Goal: Transaction & Acquisition: Subscribe to service/newsletter

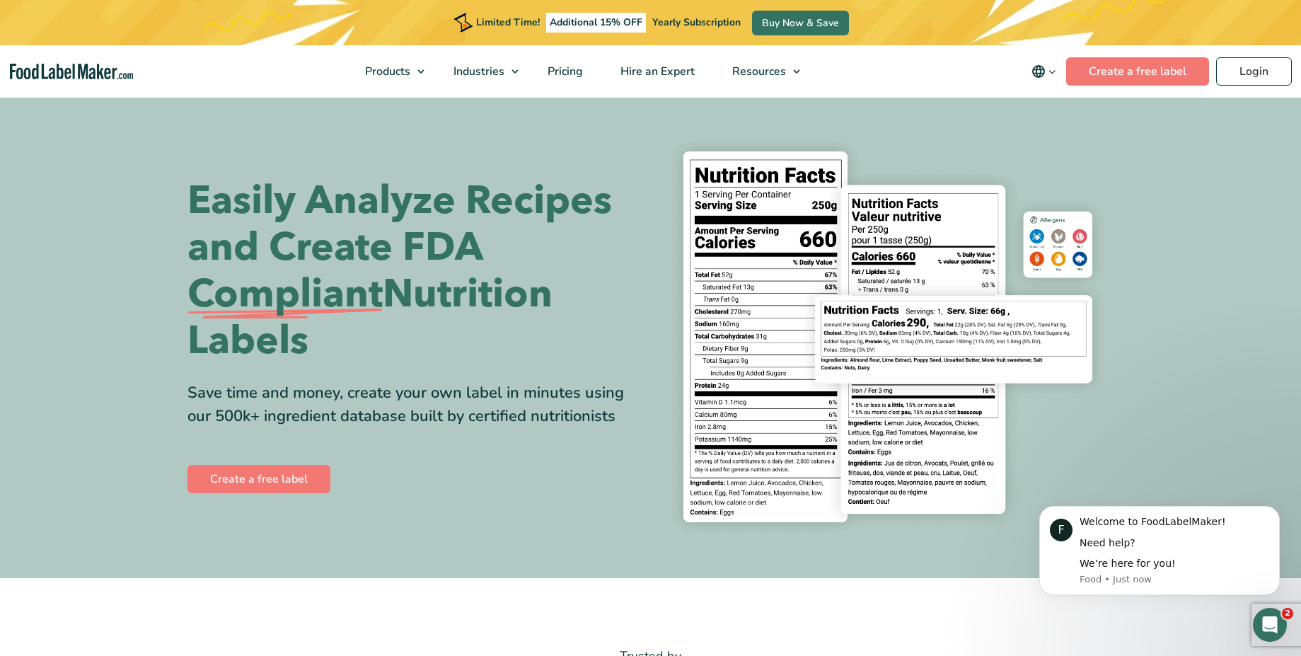
click at [195, 149] on div "Easily Analyze Recipes and Create FDA Compliant Nutrition Labels Save time and …" at bounding box center [650, 336] width 926 height 414
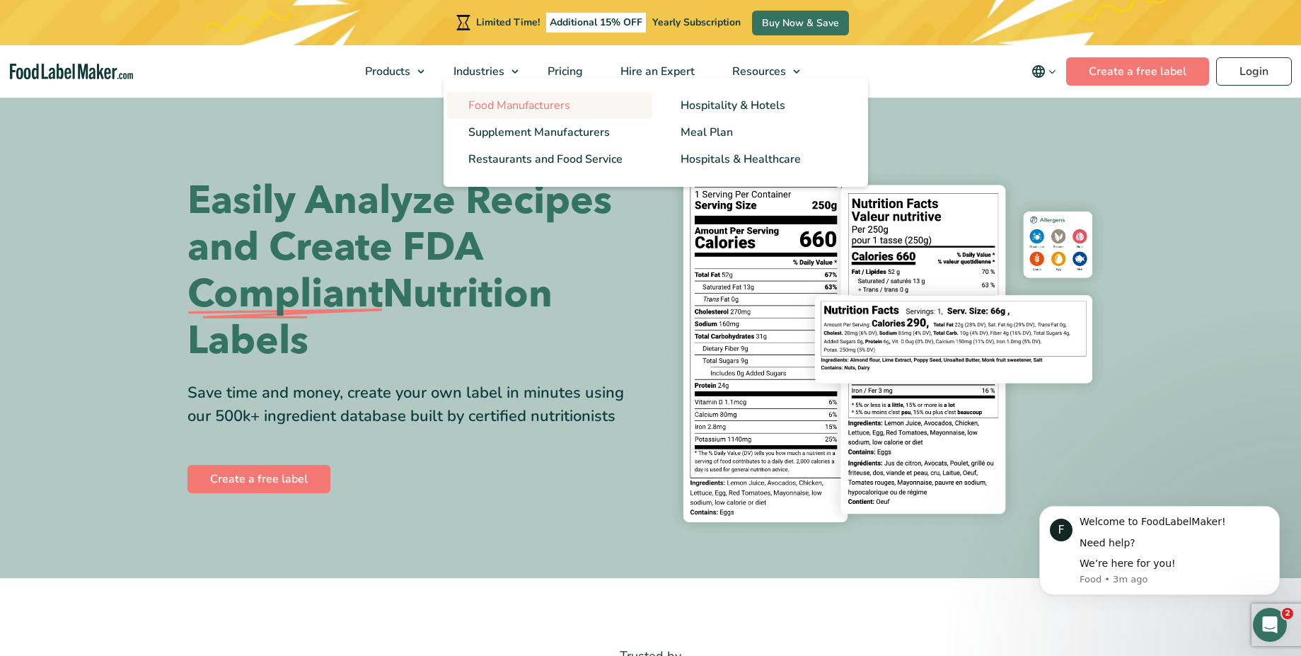
click at [521, 105] on span "Food Manufacturers" at bounding box center [519, 106] width 102 height 16
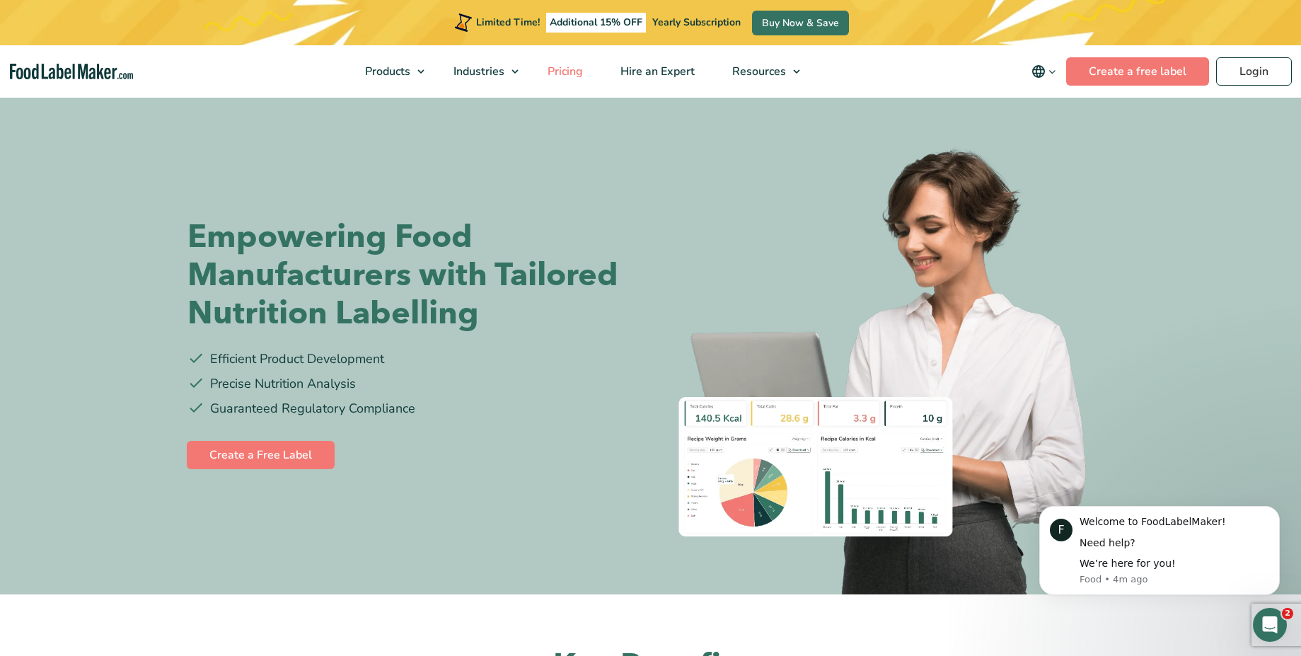
click at [573, 75] on span "Pricing" at bounding box center [563, 72] width 41 height 16
